Goal: Information Seeking & Learning: Learn about a topic

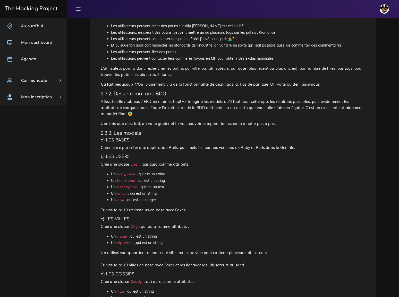
scroll to position [614, 0]
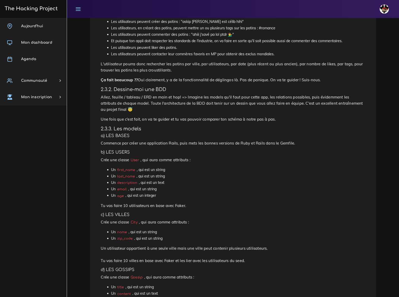
click at [175, 94] on div "Petits sites de BDD relationnelles Tu vas faire quelques sites qui vont t'entra…" at bounding box center [233, 27] width 275 height 1165
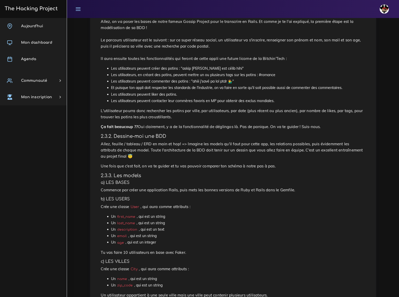
scroll to position [591, 0]
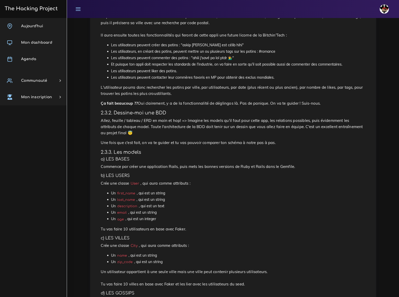
click at [92, 94] on div "Petits sites de BDD relationnelles Tu vas faire quelques sites qui vont t'entra…" at bounding box center [233, 51] width 286 height 1176
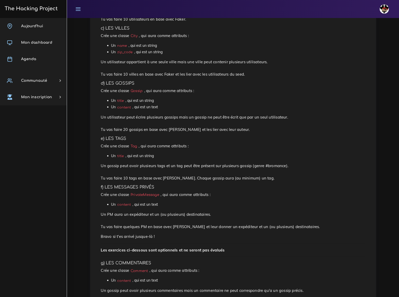
scroll to position [801, 0]
click at [141, 192] on code "PrivateMessage" at bounding box center [144, 194] width 31 height 5
copy code "PrivateMessage"
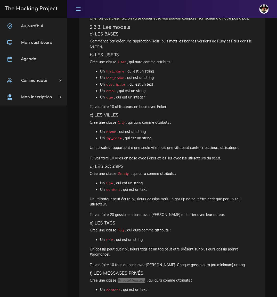
scroll to position [767, 0]
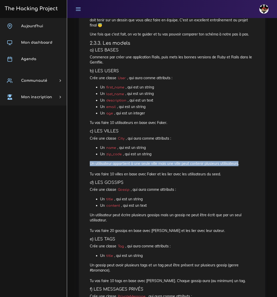
drag, startPoint x: 90, startPoint y: 160, endPoint x: 239, endPoint y: 161, distance: 148.8
click at [239, 161] on p "Un utilisateur appartient à une seule ville mais une ville peut contenir plusie…" at bounding box center [172, 169] width 164 height 16
copy p "Un utilisateur appartient à une seule ville mais une ville peut contenir plusie…"
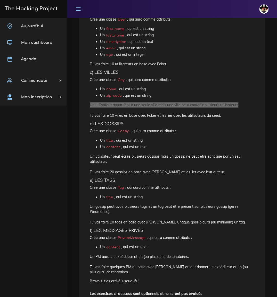
scroll to position [837, 0]
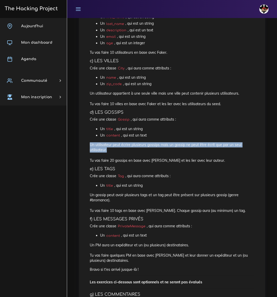
drag, startPoint x: 90, startPoint y: 141, endPoint x: 108, endPoint y: 145, distance: 18.5
click at [108, 145] on p "Un utilisateur peut écrire plusieurs gossips mais un gossip ne peut être écrit …" at bounding box center [172, 152] width 164 height 21
copy p "Un utilisateur peut écrire plusieurs gossips mais un gossip ne peut être écrit …"
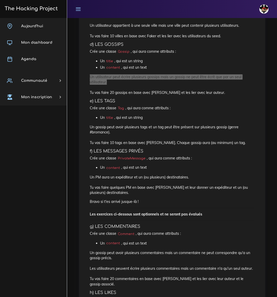
scroll to position [907, 0]
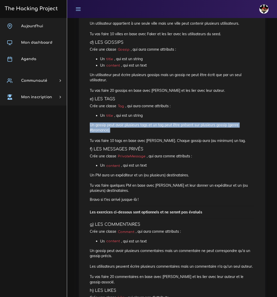
drag, startPoint x: 90, startPoint y: 121, endPoint x: 119, endPoint y: 125, distance: 29.1
click at [119, 125] on p "Un gossip peut avoir plusieurs tags et un tag peut être présent sur plusieurs g…" at bounding box center [172, 133] width 164 height 21
copy p "Un gossip peut avoir plusieurs tags et un tag peut être présent sur plusieurs g…"
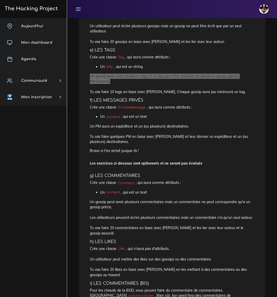
scroll to position [977, 0]
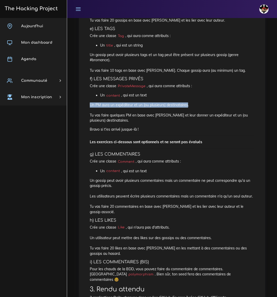
drag, startPoint x: 90, startPoint y: 100, endPoint x: 188, endPoint y: 103, distance: 97.9
click at [188, 103] on p "Un PM aura un expéditeur et un (ou plusieurs) destinataires. Tu vas faire quelq…" at bounding box center [172, 112] width 164 height 21
copy p "Un PM aura un expéditeur et un (ou plusieurs) destinataires"
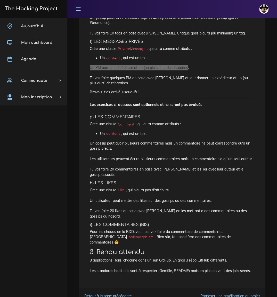
scroll to position [1022, 0]
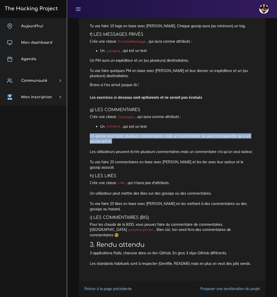
drag, startPoint x: 90, startPoint y: 131, endPoint x: 112, endPoint y: 137, distance: 22.5
click at [112, 137] on p "Un gossip peut avoir plusieurs commentaires mais un commentaire ne peut corresp…" at bounding box center [172, 151] width 164 height 37
copy p "Un gossip peut avoir plusieurs commentaires mais un commentaire ne peut corresp…"
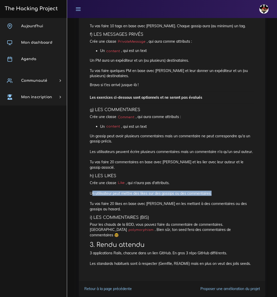
drag, startPoint x: 90, startPoint y: 184, endPoint x: 210, endPoint y: 185, distance: 119.5
click at [210, 185] on p "Crée une classe Like , qui n'aura pas d'attributs. Un utilisateur peut mettre d…" at bounding box center [172, 195] width 164 height 31
copy p "Un utilisateur peut mettre des likes sur des gossips ou des commentaires"
click at [153, 82] on p "Bravo si t'es arrivé jusque-là !" at bounding box center [172, 84] width 164 height 5
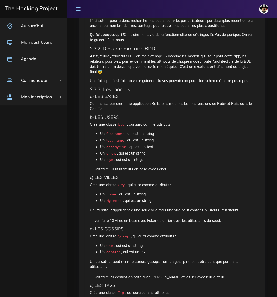
scroll to position [717, 0]
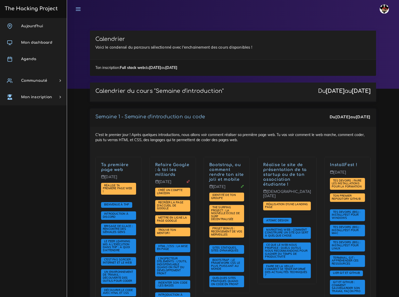
scroll to position [866, 0]
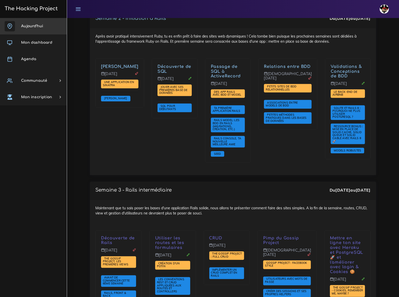
click at [36, 26] on span "Aujourd'hui" at bounding box center [32, 26] width 22 height 4
drag, startPoint x: 344, startPoint y: 81, endPoint x: 307, endPoint y: 128, distance: 59.8
click at [307, 128] on div "Relations entre BDD Jeudi 2 oct. Petits sites de BDD relationnelles Association…" at bounding box center [287, 114] width 67 height 111
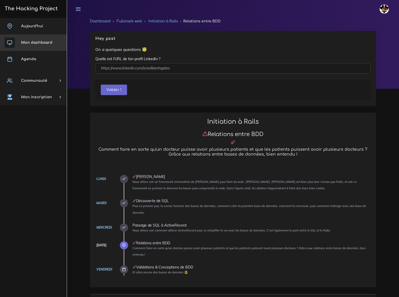
click at [40, 43] on span "Mon dashboard" at bounding box center [36, 43] width 31 height 4
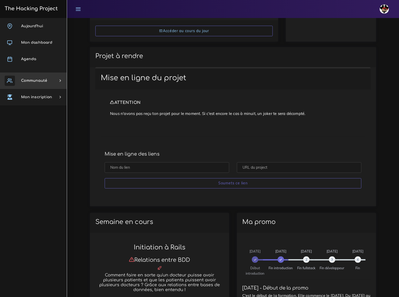
scroll to position [140, 0]
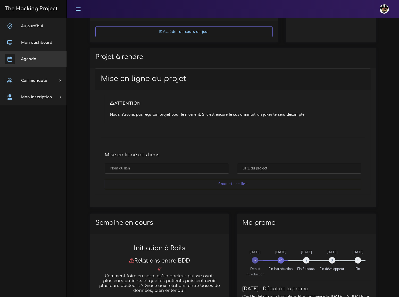
click at [30, 58] on span "Agenda" at bounding box center [28, 59] width 15 height 4
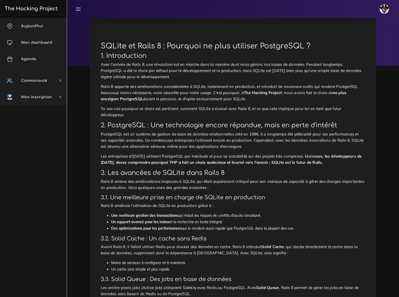
scroll to position [23, 0]
